Goal: Transaction & Acquisition: Book appointment/travel/reservation

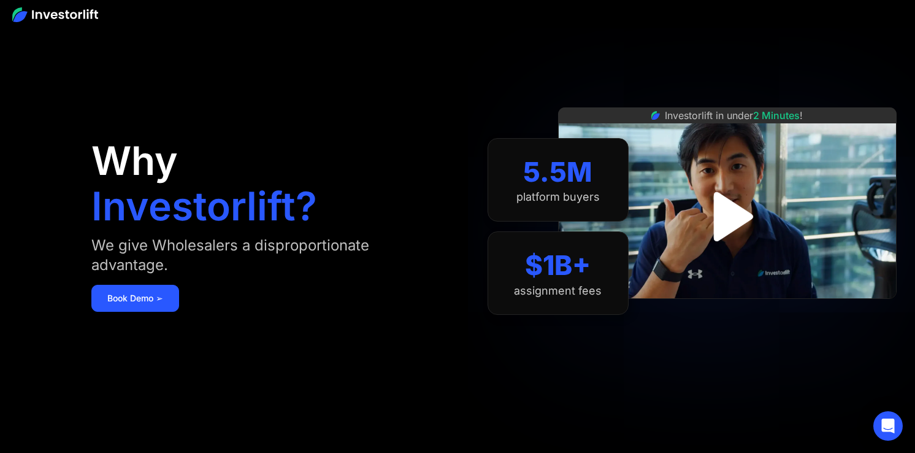
click at [724, 224] on img "open lightbox" at bounding box center [728, 217] width 90 height 90
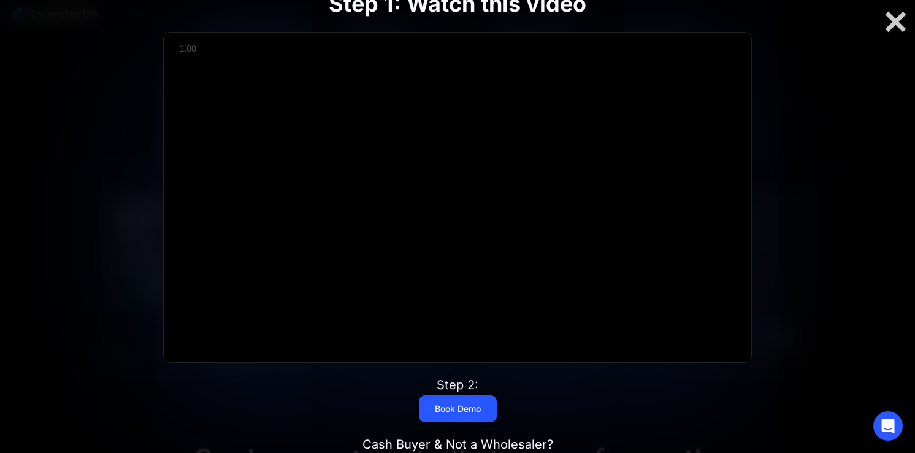
scroll to position [629, 0]
click at [899, 25] on div at bounding box center [895, 22] width 39 height 26
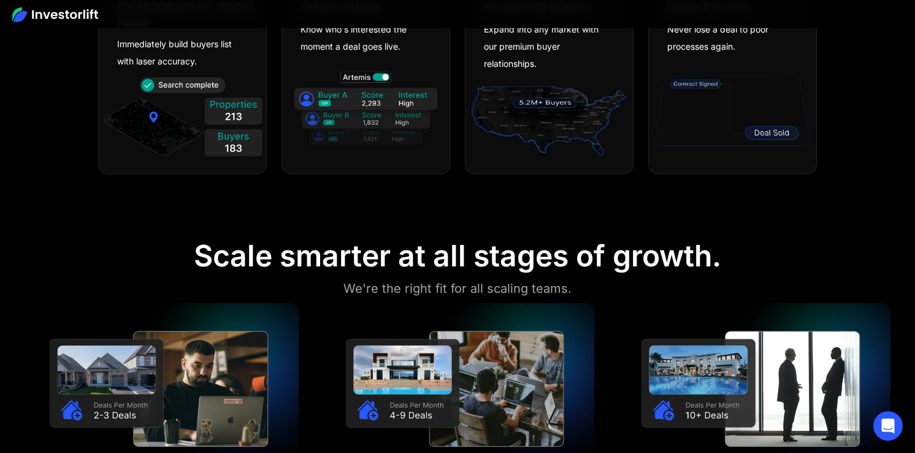
scroll to position [672, 0]
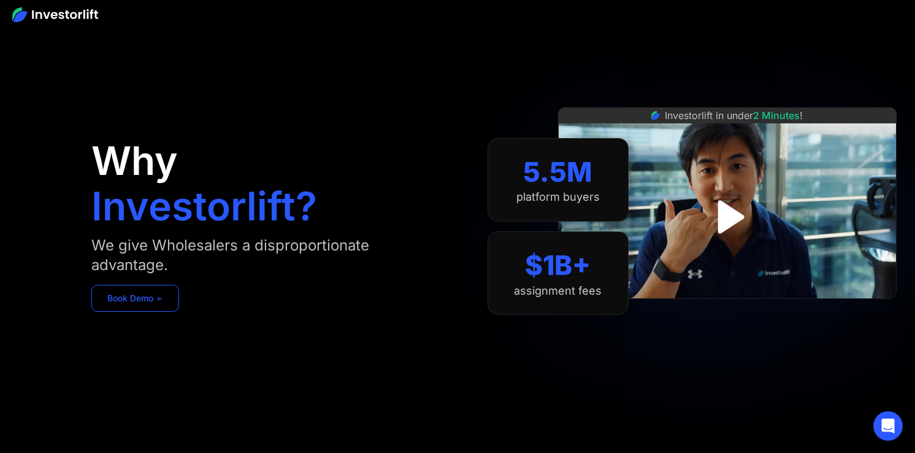
click at [129, 297] on link "Book Demo ➢" at bounding box center [135, 298] width 88 height 27
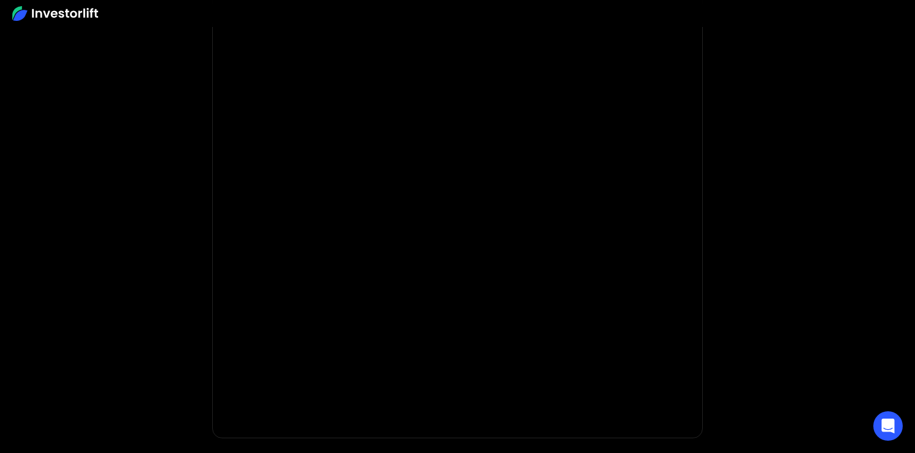
scroll to position [131, 0]
